Goal: Transaction & Acquisition: Book appointment/travel/reservation

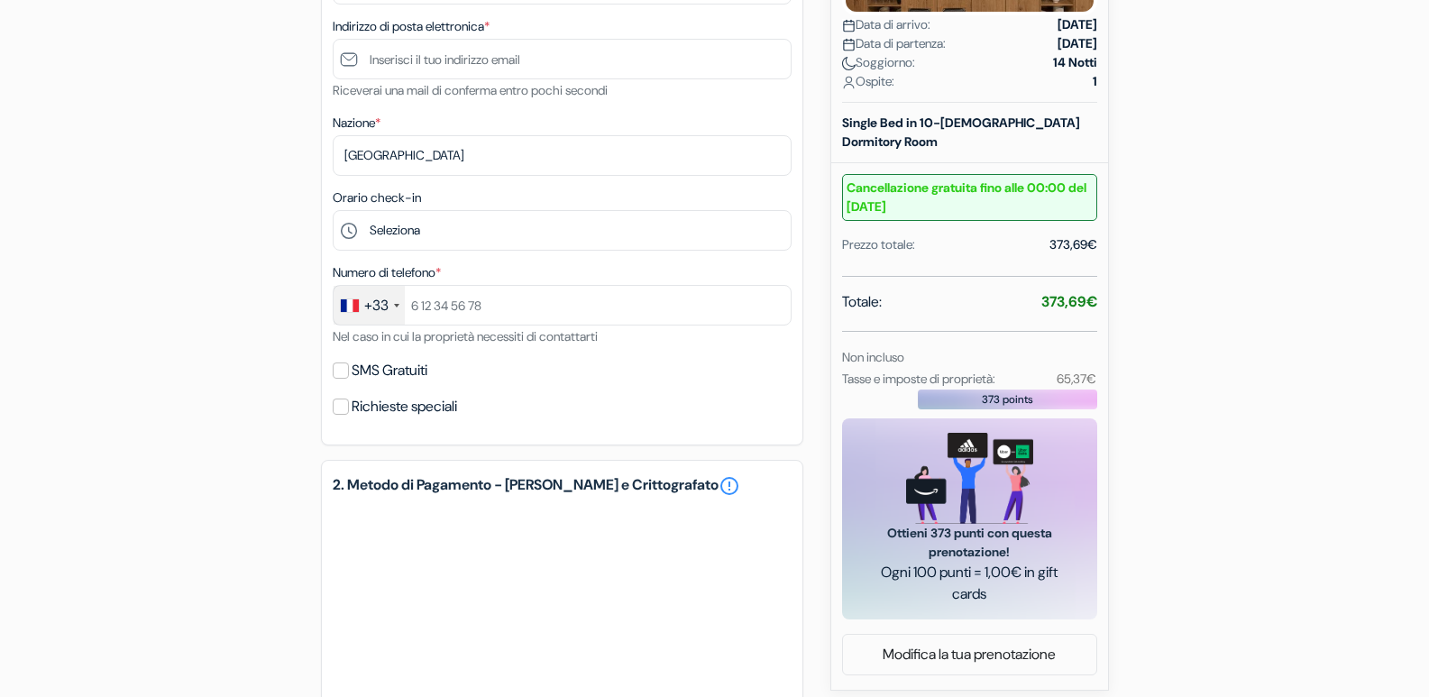
scroll to position [445, 0]
drag, startPoint x: 1442, startPoint y: 246, endPoint x: 1431, endPoint y: 441, distance: 195.1
click at [1428, 441] on html "` Lingua [GEOGRAPHIC_DATA] [GEOGRAPHIC_DATA] [GEOGRAPHIC_DATA] Scarica App" at bounding box center [714, 291] width 1429 height 1472
click at [338, 408] on input "Richieste speciali" at bounding box center [341, 408] width 16 height 16
checkbox input "true"
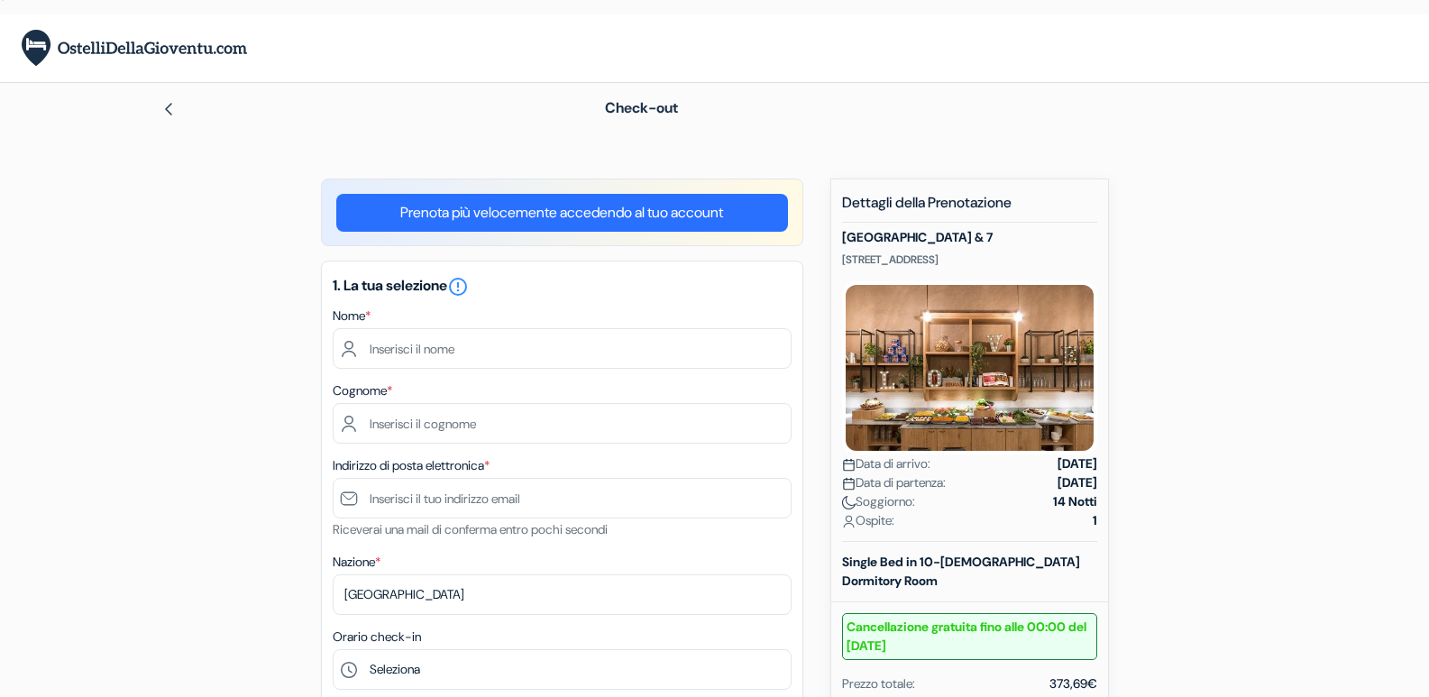
scroll to position [0, 0]
